Goal: Task Accomplishment & Management: Complete application form

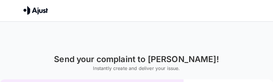
click at [188, 70] on h6 "Instantly create and deliver your issue." at bounding box center [136, 68] width 165 height 8
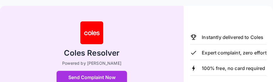
click at [129, 56] on div "Coles Resolver Powered by [PERSON_NAME] Send Complaint Now No credit card requi…" at bounding box center [92, 55] width 160 height 74
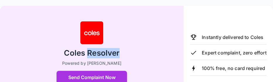
drag, startPoint x: 129, startPoint y: 57, endPoint x: 135, endPoint y: 55, distance: 6.5
click at [129, 57] on div "Coles Resolver Powered by [PERSON_NAME] Send Complaint Now No credit card requi…" at bounding box center [92, 55] width 160 height 74
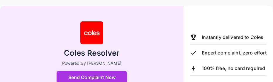
drag, startPoint x: 142, startPoint y: 53, endPoint x: 197, endPoint y: 53, distance: 55.2
click at [142, 53] on div "Coles Resolver Powered by [PERSON_NAME] Send Complaint Now No credit card requi…" at bounding box center [92, 55] width 160 height 74
click at [223, 39] on div "Instantly delivered to Coles" at bounding box center [228, 39] width 76 height 11
click at [219, 34] on p "Instantly delivered to Coles" at bounding box center [233, 37] width 62 height 7
click at [234, 56] on p "Expert complaint, zero effort" at bounding box center [234, 52] width 65 height 7
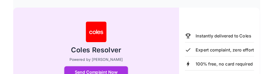
scroll to position [70, 0]
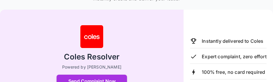
click at [101, 60] on h2 "Coles Resolver" at bounding box center [92, 57] width 56 height 10
drag, startPoint x: 132, startPoint y: 58, endPoint x: 125, endPoint y: 56, distance: 7.4
click at [132, 58] on div "Coles Resolver Powered by [PERSON_NAME] Send Complaint Now No credit card requi…" at bounding box center [92, 58] width 160 height 74
click at [101, 62] on h2 "Coles Resolver" at bounding box center [92, 57] width 56 height 10
click at [99, 64] on div "Coles Resolver Powered by [PERSON_NAME] Send Complaint Now No credit card requi…" at bounding box center [92, 58] width 160 height 74
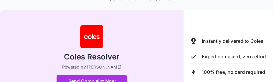
click at [95, 41] on img at bounding box center [92, 37] width 24 height 24
click at [98, 44] on img at bounding box center [92, 37] width 24 height 24
click at [208, 38] on p "Instantly delivered to Coles" at bounding box center [233, 41] width 62 height 7
click at [214, 58] on p "Expert complaint, zero effort" at bounding box center [234, 56] width 65 height 7
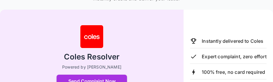
click at [214, 57] on p "Expert complaint, zero effort" at bounding box center [234, 56] width 65 height 7
click at [218, 60] on p "Expert complaint, zero effort" at bounding box center [234, 56] width 65 height 7
click at [225, 76] on p "100% free, no card required" at bounding box center [233, 72] width 63 height 7
drag, startPoint x: 225, startPoint y: 45, endPoint x: 222, endPoint y: 43, distance: 3.5
click at [222, 43] on div "Instantly delivered to Coles Expert complaint, zero effort 100% free, no card r…" at bounding box center [228, 59] width 76 height 42
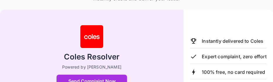
drag, startPoint x: 162, startPoint y: 26, endPoint x: 111, endPoint y: 12, distance: 53.2
click at [129, 17] on div "Coles Resolver Powered by [PERSON_NAME] Send Complaint Now No credit card requi…" at bounding box center [92, 59] width 184 height 98
click at [93, 4] on div "Send your complaint to [PERSON_NAME]! Instantly create and deliver your issue. …" at bounding box center [136, 61] width 273 height 153
click at [125, 56] on div "Coles Resolver Powered by [PERSON_NAME] Send Complaint Now No credit card requi…" at bounding box center [92, 58] width 160 height 74
click at [123, 55] on div "Coles Resolver Powered by [PERSON_NAME] Send Complaint Now No credit card requi…" at bounding box center [92, 58] width 160 height 74
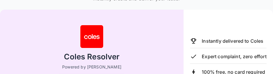
click at [116, 45] on div "Coles Resolver Powered by [PERSON_NAME] Send Complaint Now No credit card requi…" at bounding box center [92, 58] width 160 height 74
click at [115, 35] on div "Coles Resolver Powered by [PERSON_NAME] Send Complaint Now No credit card requi…" at bounding box center [92, 58] width 160 height 74
click at [129, 60] on div "Coles Resolver Powered by [PERSON_NAME] Send Complaint Now No credit card requi…" at bounding box center [92, 58] width 160 height 74
drag, startPoint x: 127, startPoint y: 58, endPoint x: 129, endPoint y: 49, distance: 9.0
click at [127, 58] on div "Coles Resolver Powered by [PERSON_NAME] Send Complaint Now No credit card requi…" at bounding box center [92, 58] width 160 height 74
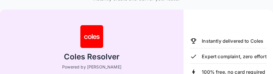
click at [208, 39] on p "Instantly delivered to Coles" at bounding box center [233, 41] width 62 height 7
click at [211, 41] on div "Instantly delivered to Coles" at bounding box center [228, 43] width 76 height 11
click at [192, 38] on icon at bounding box center [193, 40] width 5 height 5
click at [192, 53] on icon at bounding box center [193, 56] width 7 height 7
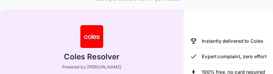
click at [197, 38] on icon at bounding box center [193, 41] width 7 height 7
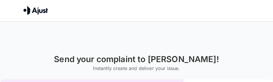
drag, startPoint x: 271, startPoint y: 21, endPoint x: 271, endPoint y: 27, distance: 6.2
click at [61, 16] on div at bounding box center [80, 10] width 113 height 14
drag, startPoint x: 61, startPoint y: 16, endPoint x: 76, endPoint y: 31, distance: 21.0
click at [61, 17] on div at bounding box center [136, 11] width 273 height 22
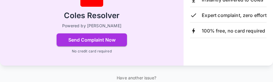
scroll to position [112, 0]
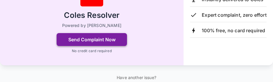
click at [108, 38] on button "Send Complaint Now" at bounding box center [92, 39] width 71 height 13
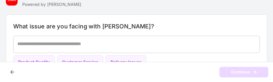
scroll to position [71, 0]
click at [268, 39] on div "Coles Resolver Powered by [PERSON_NAME] What issue are you facing with [PERSON_…" at bounding box center [136, 34] width 273 height 96
click at [264, 48] on div "What issue are you facing with [PERSON_NAME]? * ​ Product Quality Customer Serv…" at bounding box center [137, 45] width 262 height 62
click at [271, 38] on div "Coles Resolver Powered by [PERSON_NAME] What issue are you facing with [PERSON_…" at bounding box center [136, 34] width 273 height 96
click at [270, 59] on div "Coles Resolver Powered by [PERSON_NAME] What issue are you facing with [PERSON_…" at bounding box center [136, 34] width 273 height 96
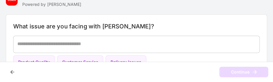
drag, startPoint x: 225, startPoint y: 61, endPoint x: 224, endPoint y: 68, distance: 6.4
click at [224, 68] on div "Send your complaint to [PERSON_NAME] Select business Describe issue Review mess…" at bounding box center [136, 5] width 273 height 153
drag, startPoint x: 224, startPoint y: 58, endPoint x: 234, endPoint y: 63, distance: 11.7
click at [222, 74] on div "Send your complaint to [PERSON_NAME] Select business Describe issue Review mess…" at bounding box center [136, 5] width 273 height 153
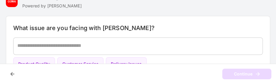
click at [145, 60] on div "Product Quality Customer Service Delivery Issues" at bounding box center [137, 64] width 249 height 14
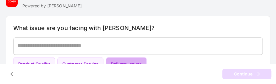
click at [140, 60] on button "Delivery Issues" at bounding box center [126, 64] width 41 height 14
type textarea "**********"
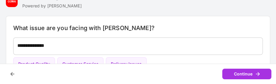
drag, startPoint x: 100, startPoint y: 63, endPoint x: 98, endPoint y: 69, distance: 6.4
click at [98, 69] on div "**********" at bounding box center [138, 7] width 276 height 153
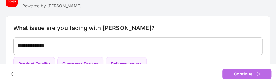
click at [247, 72] on button "Continue" at bounding box center [246, 73] width 49 height 11
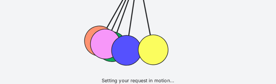
scroll to position [46, 0]
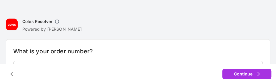
click at [114, 54] on h6 "What is your order number?" at bounding box center [137, 50] width 249 height 9
click at [106, 49] on h6 "What is your order number?" at bounding box center [137, 50] width 249 height 9
click at [101, 53] on h6 "What is your order number?" at bounding box center [137, 50] width 249 height 9
click at [103, 52] on h6 "What is your order number?" at bounding box center [137, 50] width 249 height 9
click at [14, 73] on icon "button" at bounding box center [12, 74] width 6 height 6
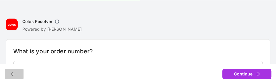
type textarea "**********"
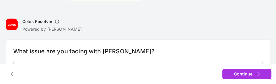
click at [15, 76] on icon "button" at bounding box center [12, 74] width 6 height 6
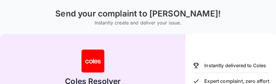
click at [16, 77] on div "Coles Resolver Powered by [PERSON_NAME] Send Complaint Now No credit card requi…" at bounding box center [93, 83] width 162 height 74
click at [19, 76] on div "Coles Resolver Powered by [PERSON_NAME] Send Complaint Now No credit card requi…" at bounding box center [93, 83] width 162 height 74
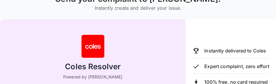
scroll to position [61, 0]
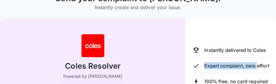
drag, startPoint x: 274, startPoint y: 48, endPoint x: 275, endPoint y: 56, distance: 8.9
click at [273, 56] on div "Instantly delivered to Coles Expert complaint, zero effort 100% free, no card r…" at bounding box center [230, 68] width 90 height 98
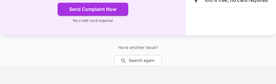
scroll to position [145, 0]
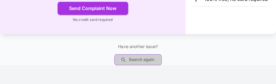
click at [140, 62] on button "Search again" at bounding box center [137, 59] width 47 height 11
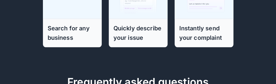
scroll to position [238, 0]
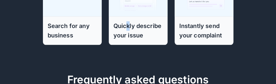
drag, startPoint x: 130, startPoint y: 29, endPoint x: 122, endPoint y: 33, distance: 8.8
click at [128, 29] on h6 "Quickly describe your issue" at bounding box center [137, 30] width 49 height 19
click at [121, 34] on h6 "Quickly describe your issue" at bounding box center [137, 30] width 49 height 19
click at [122, 34] on h6 "Quickly describe your issue" at bounding box center [137, 30] width 49 height 19
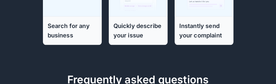
click at [133, 40] on h6 "Quickly describe your issue" at bounding box center [137, 30] width 49 height 19
click at [132, 40] on h6 "Quickly describe your issue" at bounding box center [137, 30] width 49 height 19
drag, startPoint x: 205, startPoint y: 14, endPoint x: 203, endPoint y: 5, distance: 9.2
